Goal: Transaction & Acquisition: Download file/media

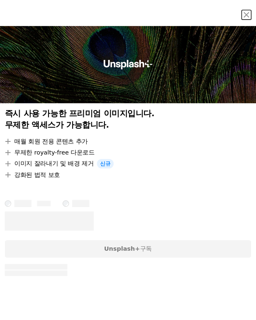
scroll to position [82, 0]
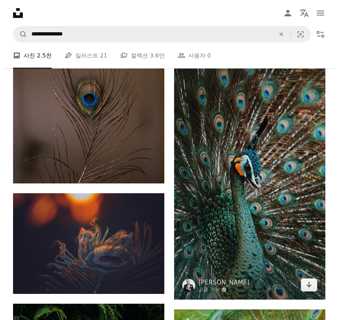
scroll to position [1695, 0]
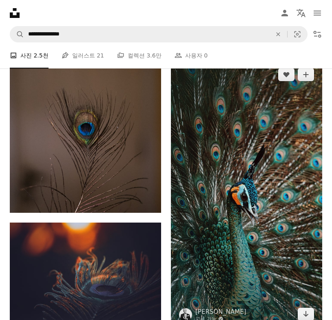
click at [246, 151] on img at bounding box center [246, 194] width 151 height 269
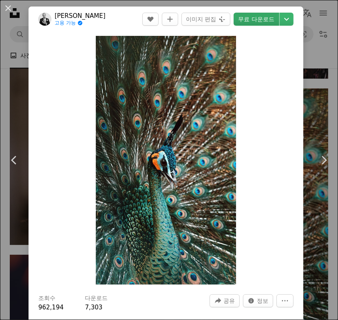
click at [255, 20] on link "무료 다운로드" at bounding box center [257, 19] width 46 height 13
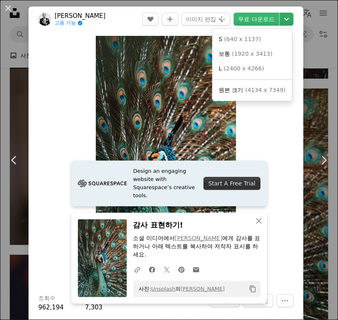
click at [255, 18] on icon "Chevron down" at bounding box center [286, 19] width 13 height 10
click at [255, 67] on link "L ( 2400 x 4266 )" at bounding box center [251, 69] width 73 height 15
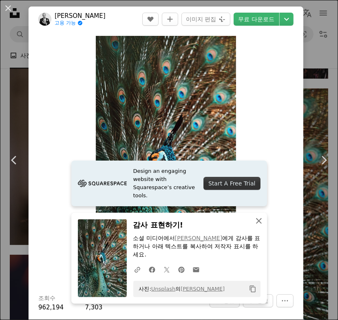
click at [254, 221] on icon "An X shape" at bounding box center [259, 221] width 10 height 10
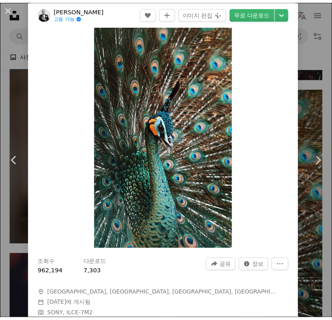
scroll to position [41, 0]
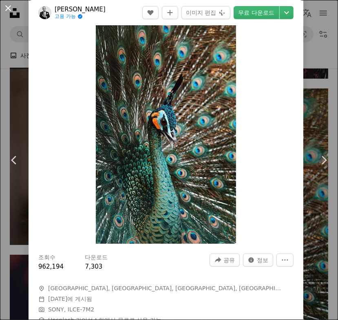
click at [10, 7] on button "An X shape" at bounding box center [8, 8] width 10 height 10
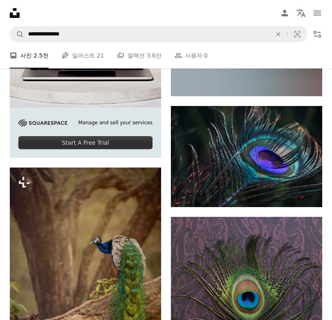
scroll to position [2674, 0]
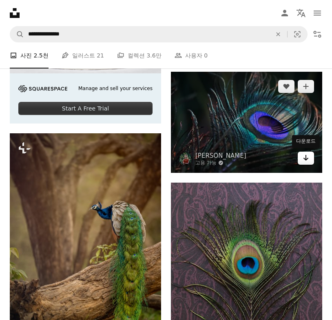
click at [255, 159] on icon "Arrow pointing down" at bounding box center [306, 158] width 7 height 10
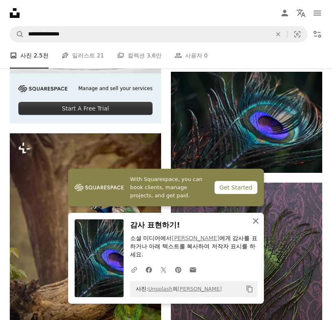
click at [254, 221] on icon "An X shape" at bounding box center [256, 221] width 10 height 10
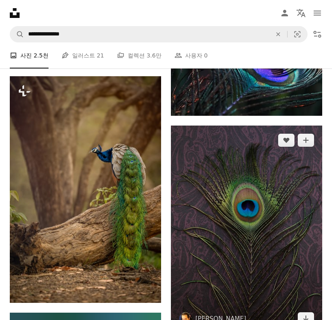
scroll to position [2715, 0]
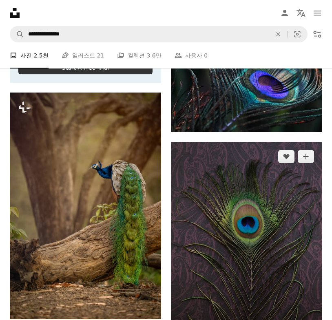
click at [242, 240] on img at bounding box center [246, 246] width 151 height 208
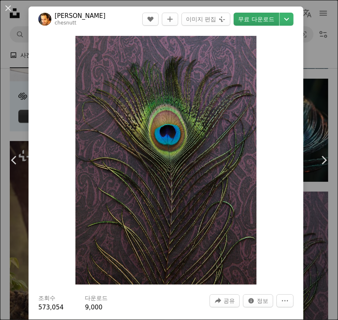
click at [246, 21] on link "무료 다운로드" at bounding box center [257, 19] width 46 height 13
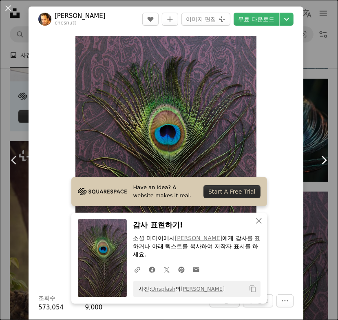
click at [255, 167] on link "Chevron right" at bounding box center [324, 160] width 29 height 78
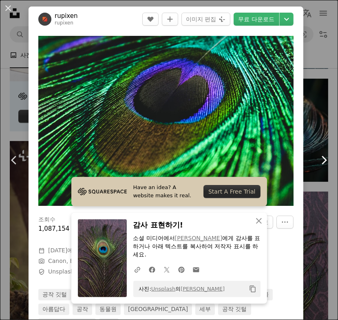
click at [255, 157] on icon "Chevron right" at bounding box center [323, 160] width 13 height 13
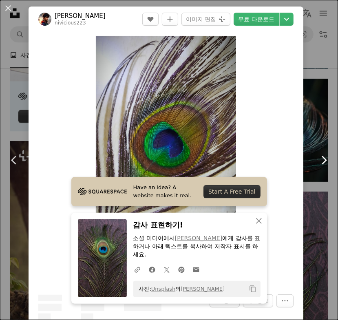
click at [255, 157] on icon "Chevron right" at bounding box center [323, 160] width 13 height 13
click at [255, 105] on div "An X shape Chevron left Chevron right Have an idea? A website makes it real. St…" at bounding box center [169, 160] width 338 height 320
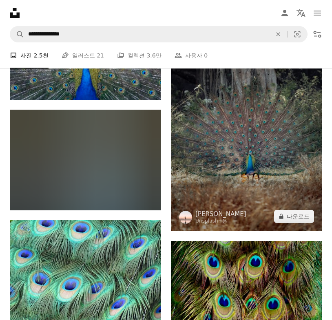
scroll to position [3490, 0]
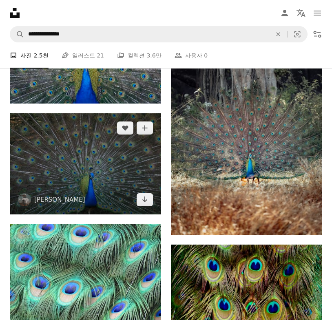
click at [124, 146] on img at bounding box center [85, 163] width 151 height 101
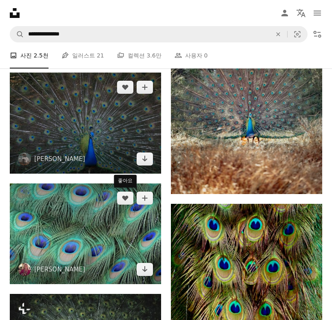
scroll to position [3449, 0]
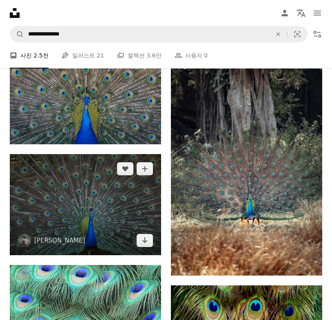
click at [69, 187] on img at bounding box center [85, 204] width 151 height 101
click at [138, 221] on img at bounding box center [85, 204] width 151 height 101
click at [140, 210] on img at bounding box center [85, 204] width 151 height 101
click at [141, 210] on img at bounding box center [85, 204] width 151 height 101
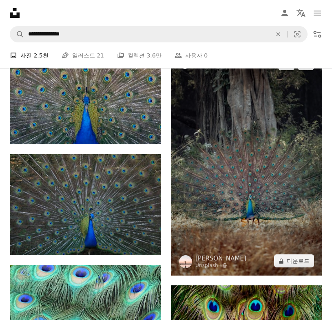
click at [255, 221] on img at bounding box center [246, 162] width 151 height 227
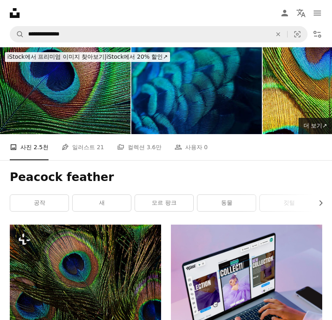
scroll to position [82, 0]
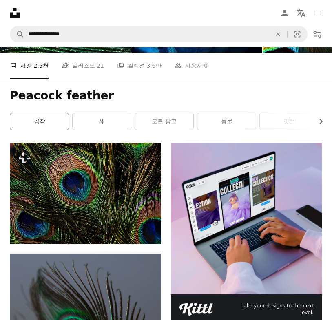
click at [42, 119] on link "공작" at bounding box center [39, 121] width 58 height 16
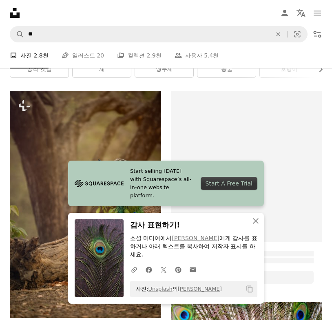
scroll to position [286, 0]
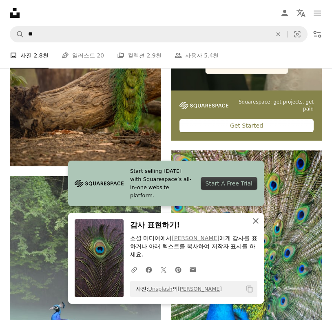
click at [255, 222] on icon "An X shape" at bounding box center [256, 221] width 10 height 10
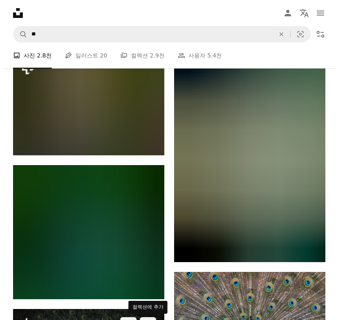
scroll to position [653, 0]
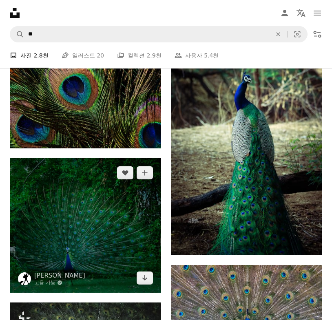
click at [131, 226] on img at bounding box center [85, 225] width 151 height 135
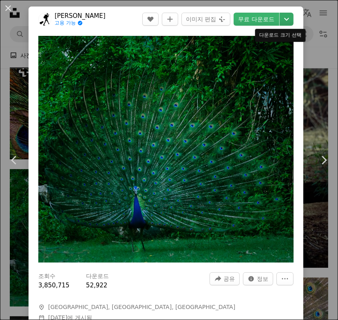
click at [255, 18] on icon "Chevron down" at bounding box center [286, 19] width 13 height 10
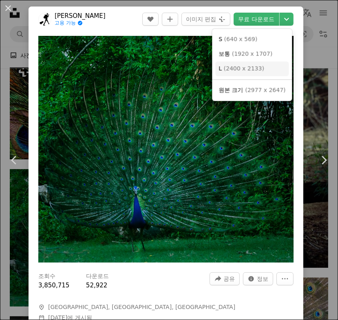
click at [255, 69] on link "L ( 2400 x 2133 )" at bounding box center [251, 69] width 73 height 15
